Goal: Navigation & Orientation: Find specific page/section

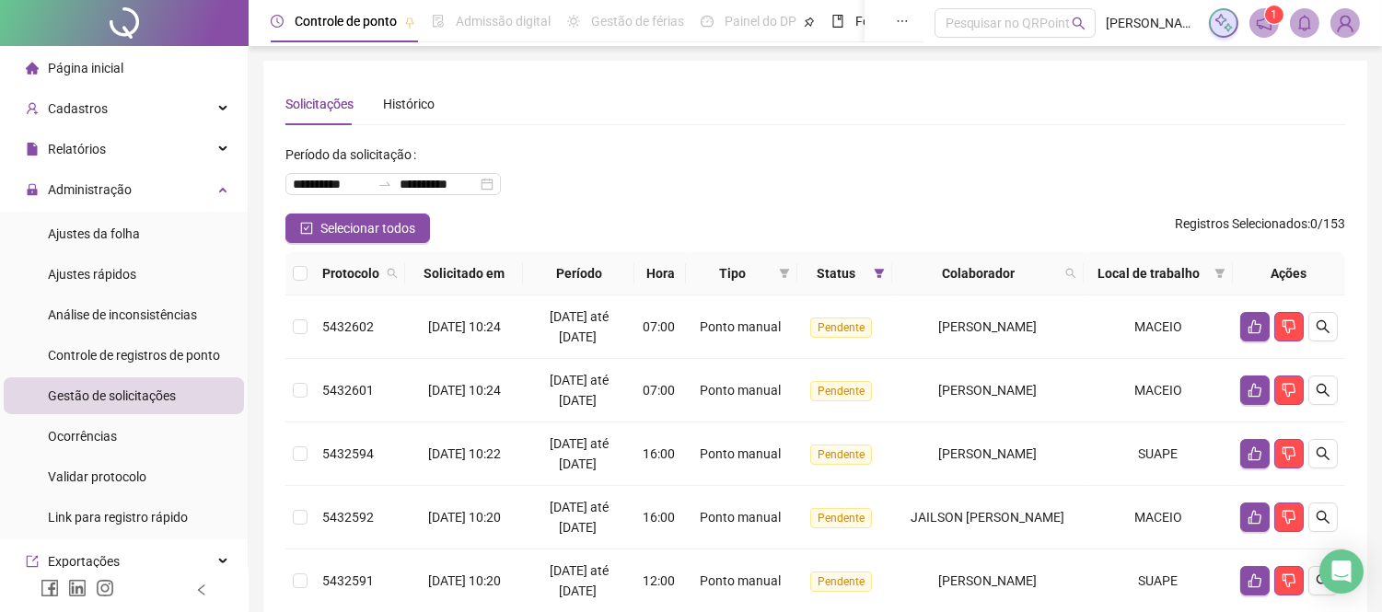
click at [103, 61] on span "Página inicial" at bounding box center [85, 68] width 75 height 15
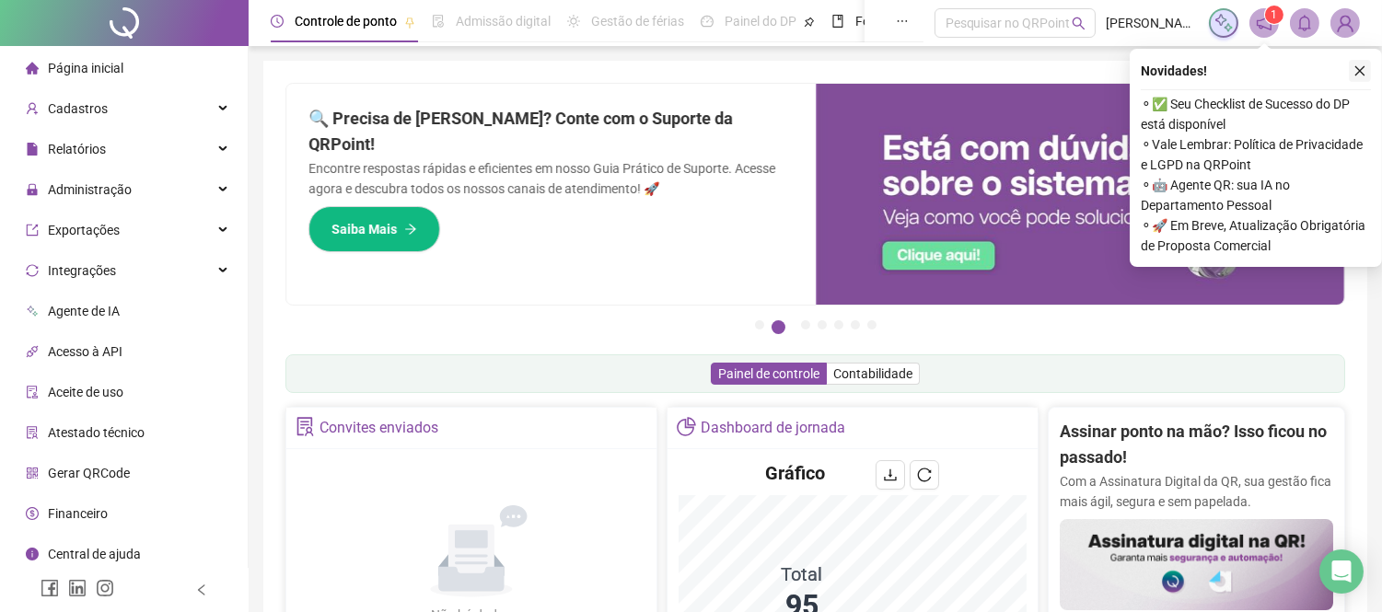
click at [1357, 65] on icon "close" at bounding box center [1359, 70] width 13 height 13
